Goal: Task Accomplishment & Management: Manage account settings

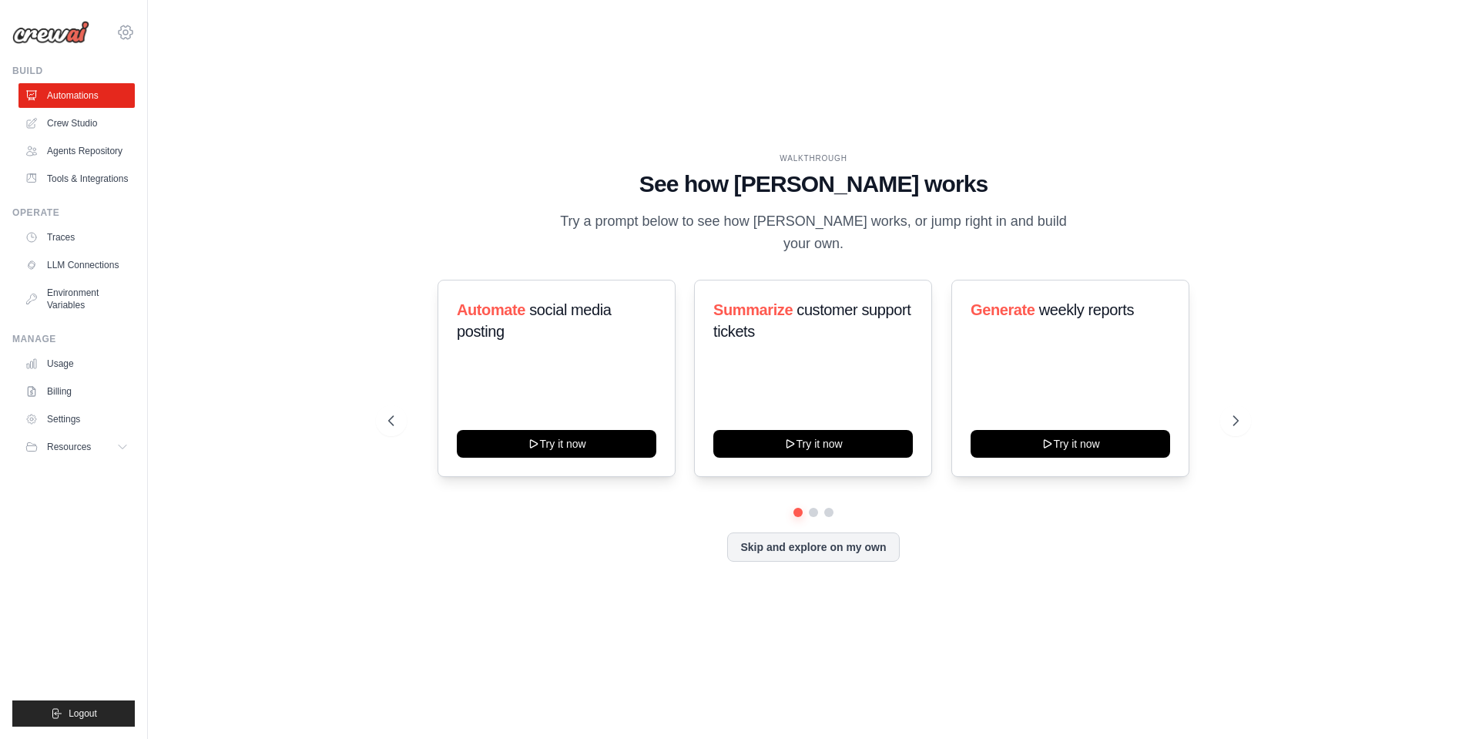
click at [122, 30] on icon at bounding box center [125, 32] width 18 height 18
click at [150, 88] on span "Settings" at bounding box center [193, 95] width 122 height 15
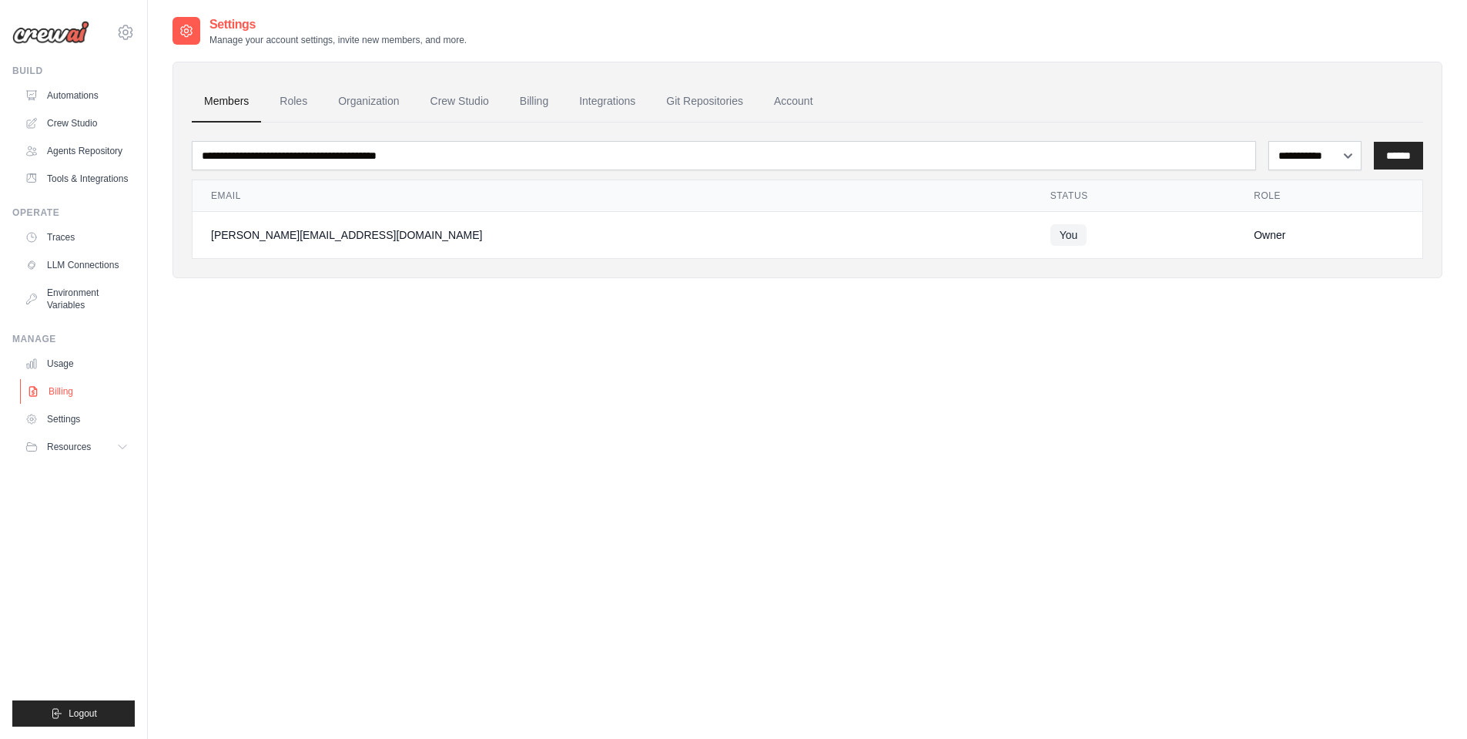
click at [80, 397] on link "Billing" at bounding box center [78, 391] width 116 height 25
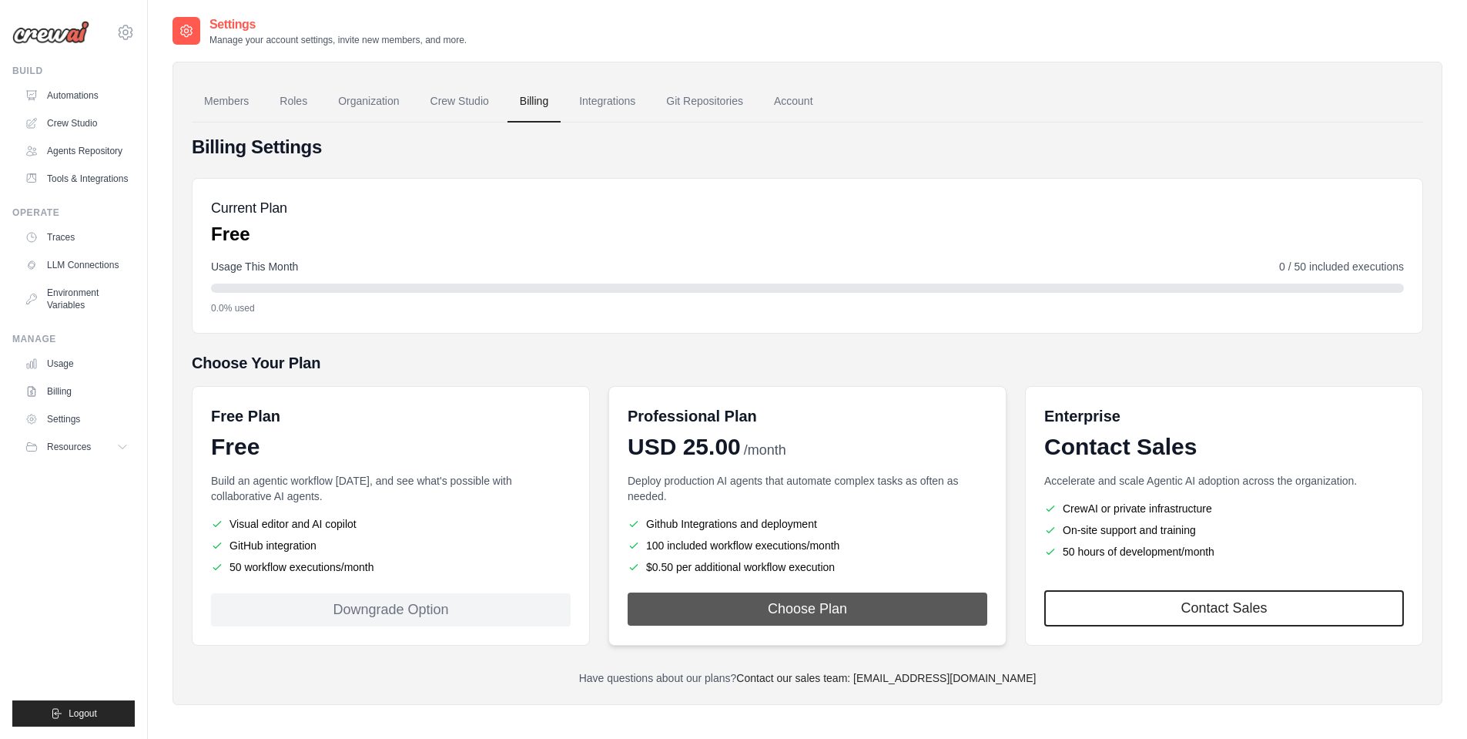
click at [760, 602] on button "Choose Plan" at bounding box center [808, 608] width 360 height 33
